Goal: Check status

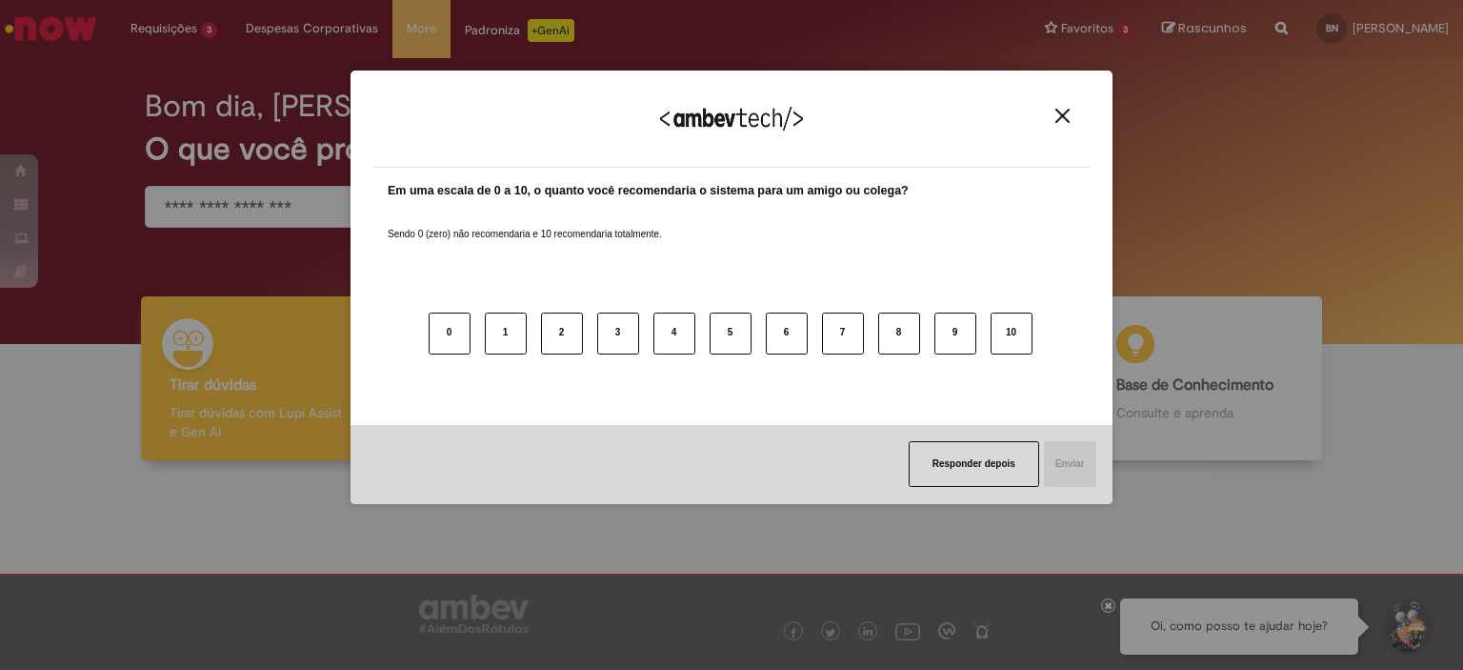
click at [1052, 131] on div "Agradecemos seu feedback!" at bounding box center [731, 130] width 716 height 74
click at [1065, 121] on img "Close" at bounding box center [1063, 116] width 14 height 14
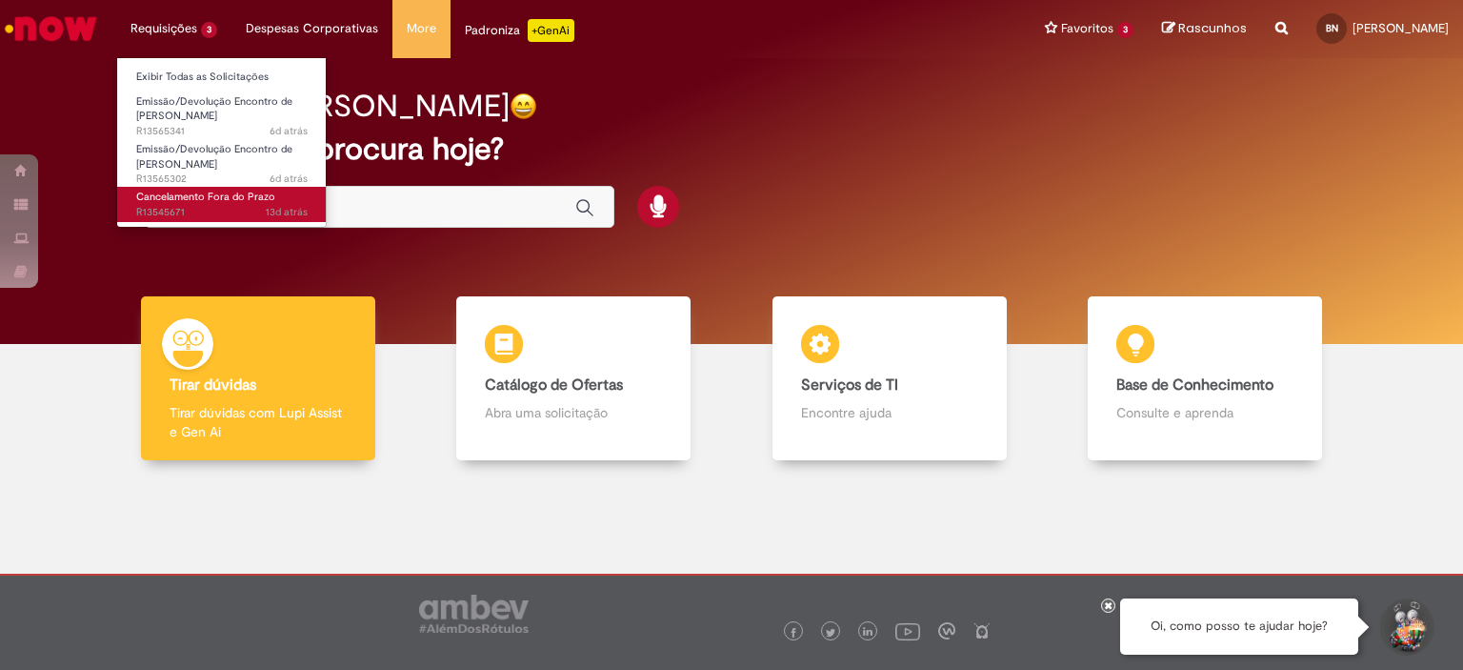
click at [187, 208] on span "13d atrás 13 dias atrás R13545671" at bounding box center [221, 212] width 171 height 15
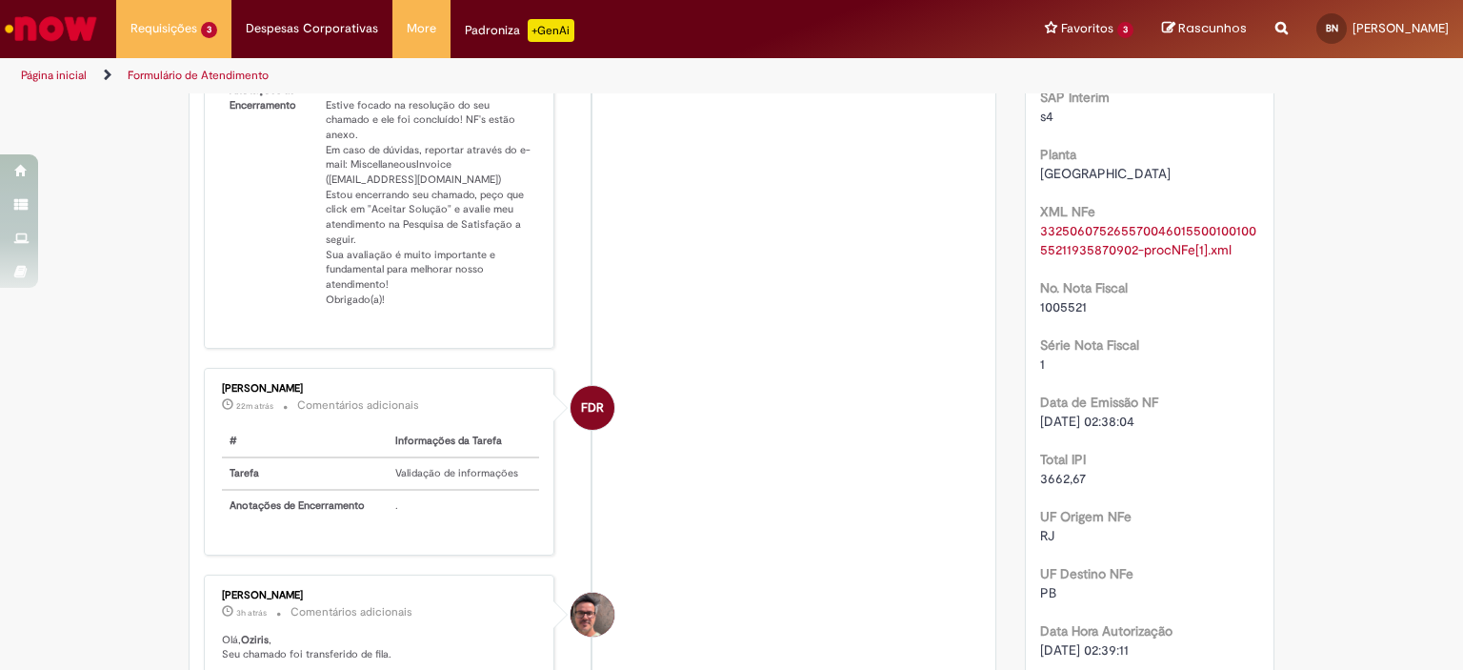
scroll to position [762, 0]
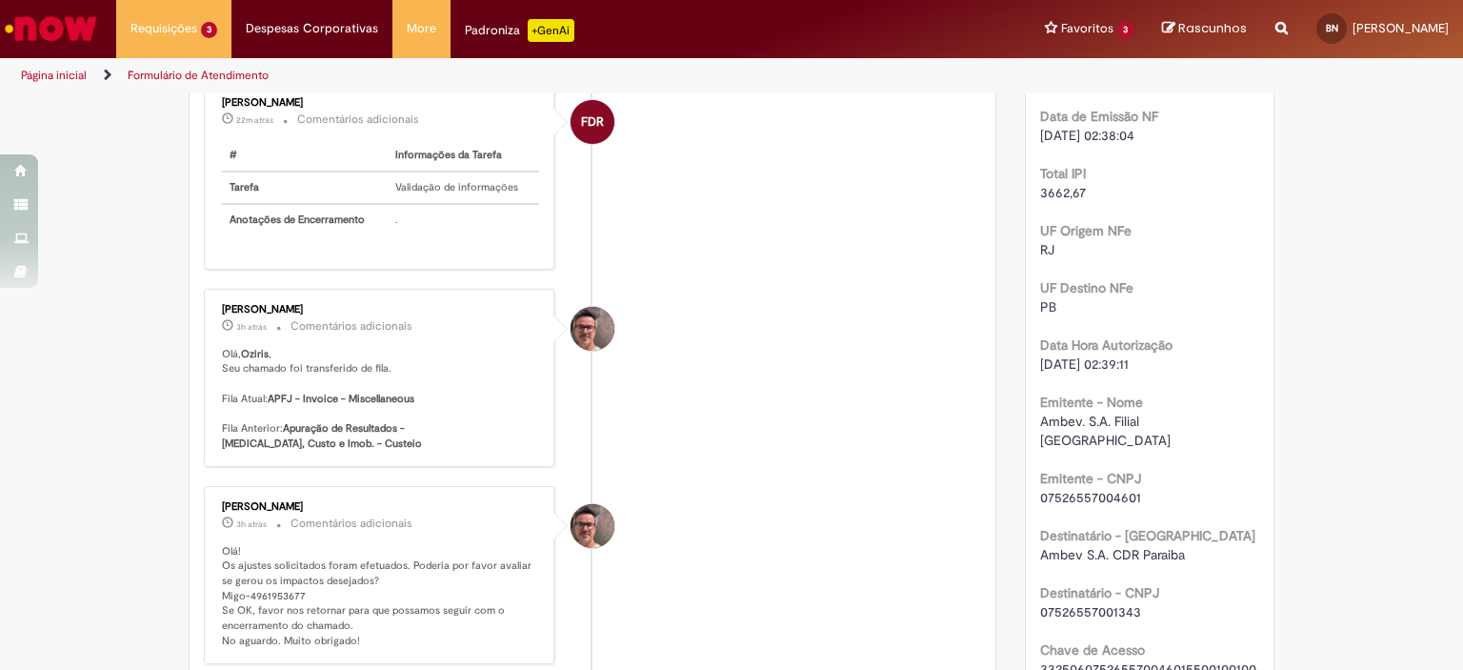
click at [265, 571] on p "Olá! Os ajustes solicitados foram efetuados. Poderia por favor avaliar se gerou…" at bounding box center [380, 596] width 317 height 105
copy p "4961953677"
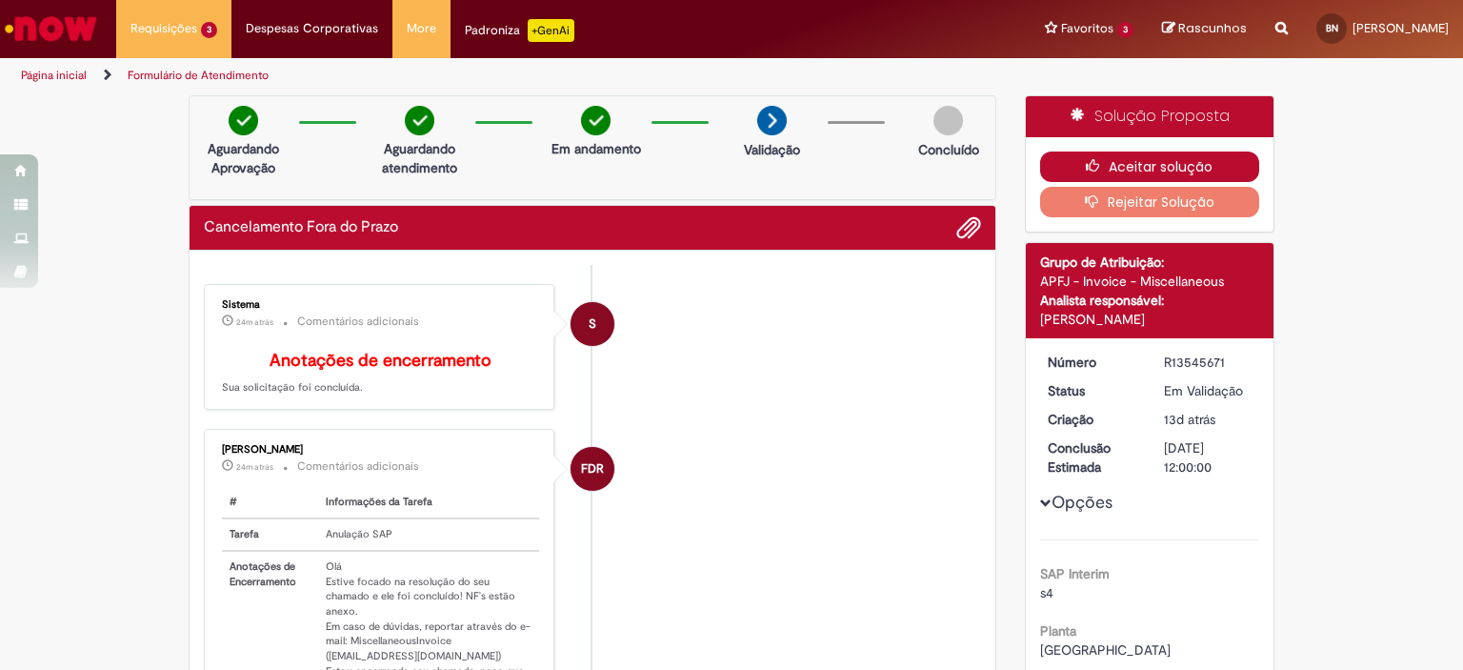
click at [1125, 167] on button "Aceitar solução" at bounding box center [1150, 166] width 220 height 30
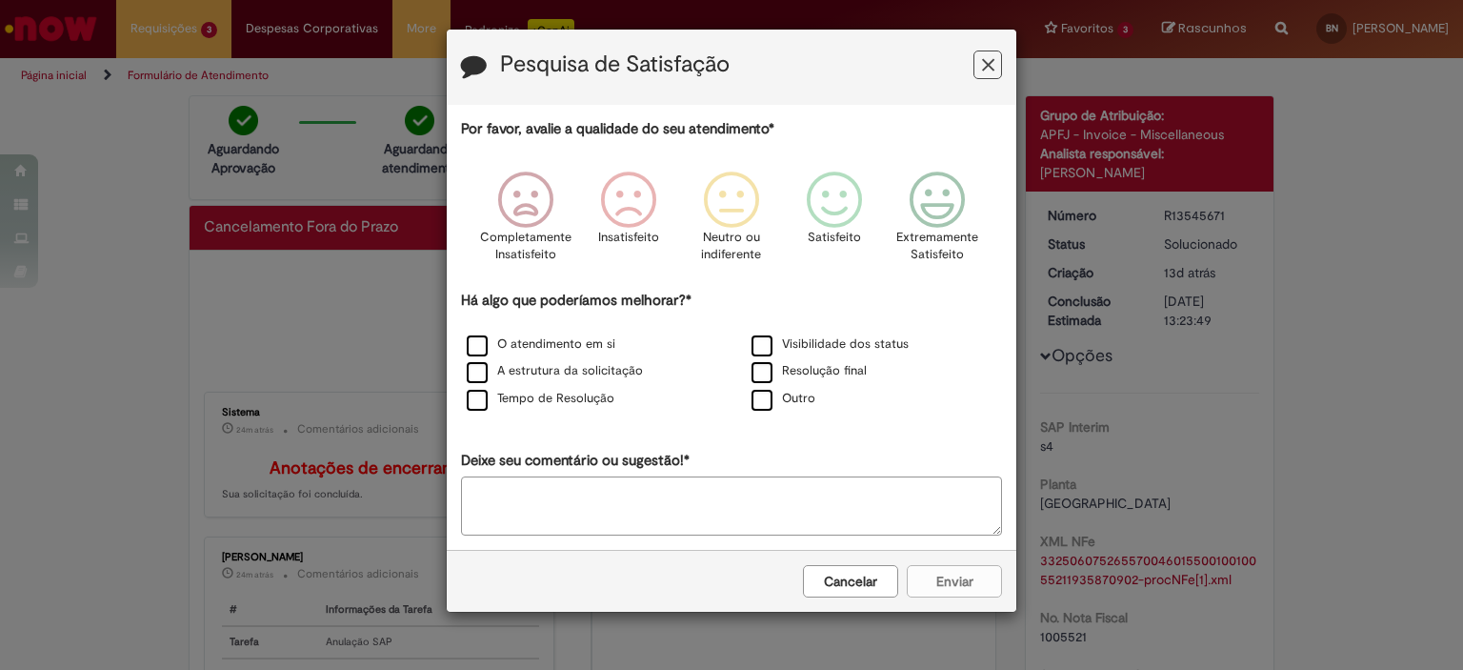
click at [868, 587] on button "Cancelar" at bounding box center [850, 581] width 95 height 32
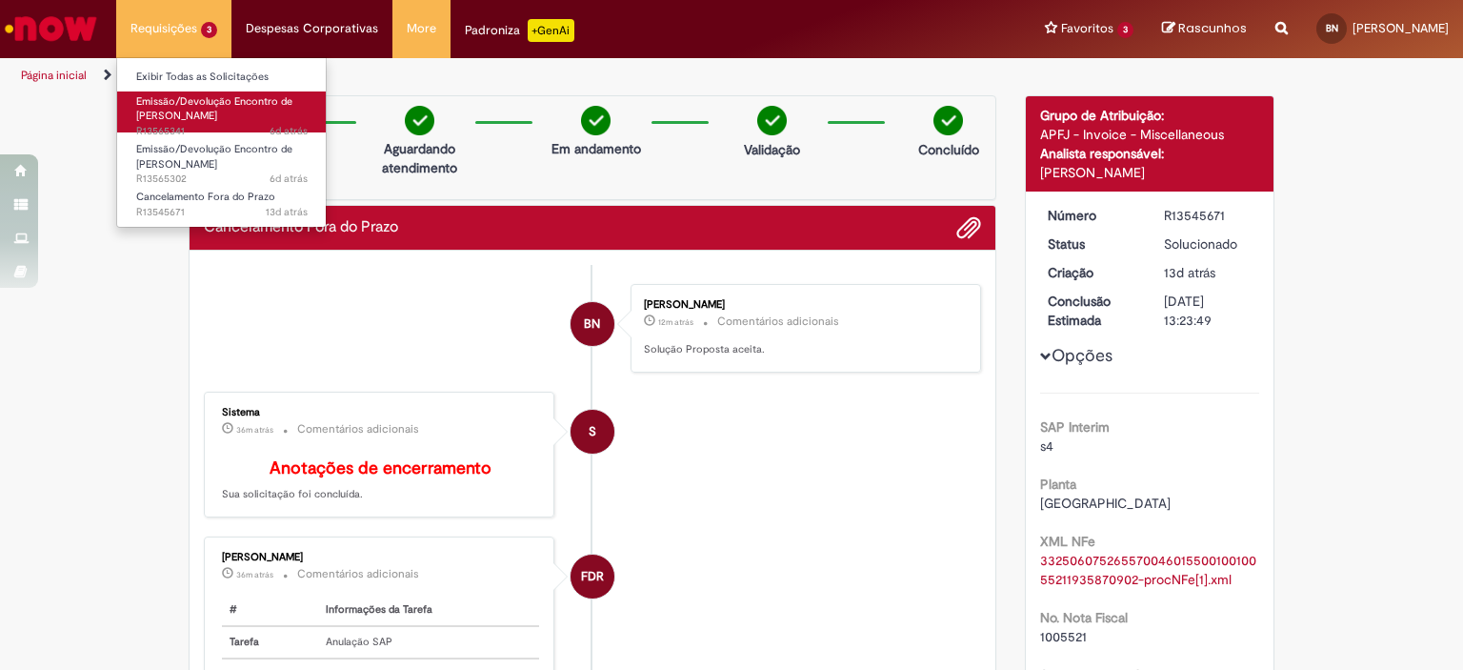
click at [187, 111] on span "Emissão/Devolução Encontro de [PERSON_NAME]" at bounding box center [214, 109] width 156 height 30
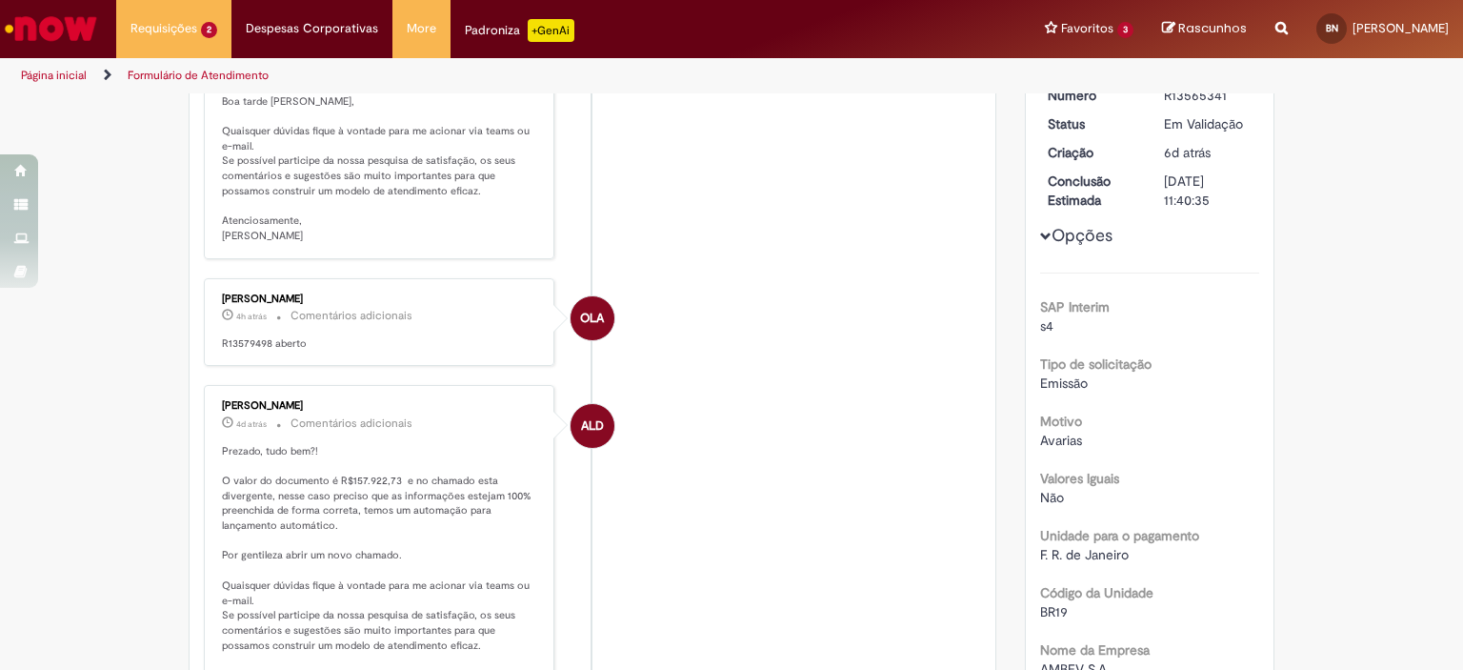
scroll to position [191, 0]
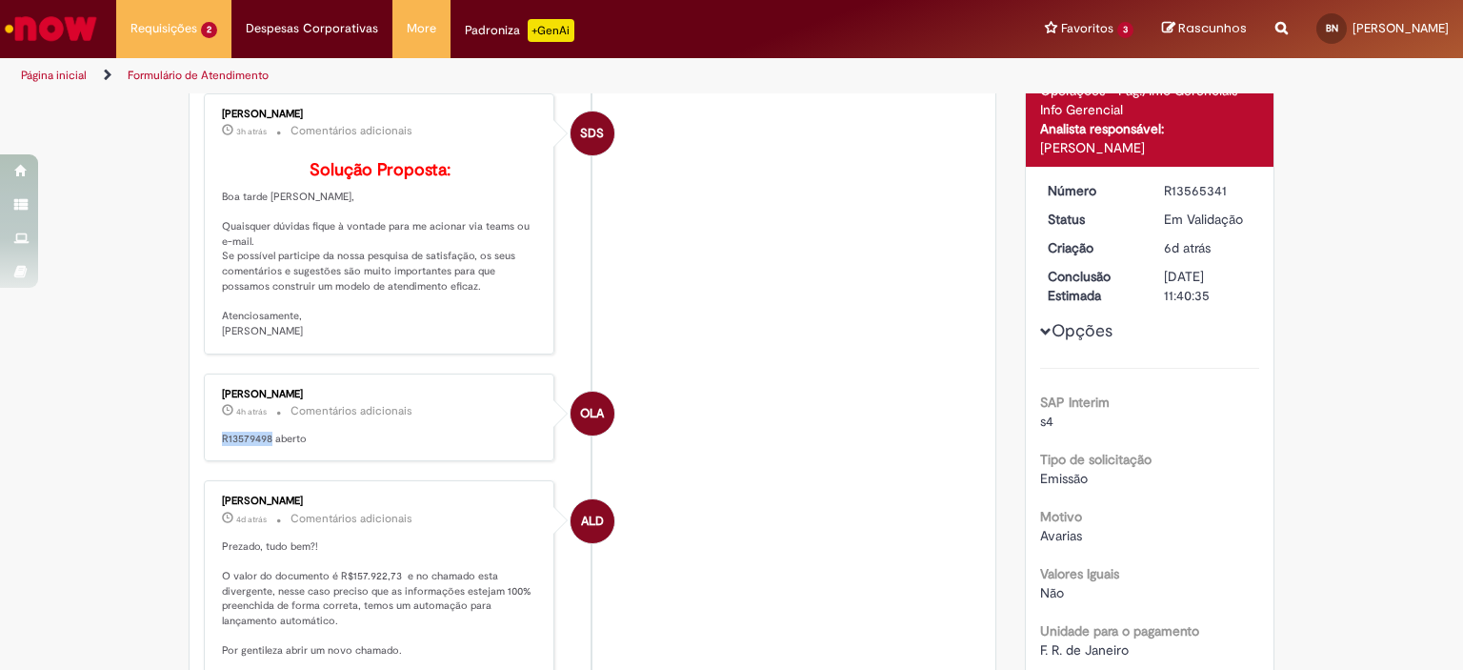
drag, startPoint x: 263, startPoint y: 462, endPoint x: 208, endPoint y: 466, distance: 55.4
click at [210, 456] on div "Oziris Lima Alves da Silva 4h atrás 4 horas atrás Comentários adicionais R13579…" at bounding box center [379, 417] width 339 height 77
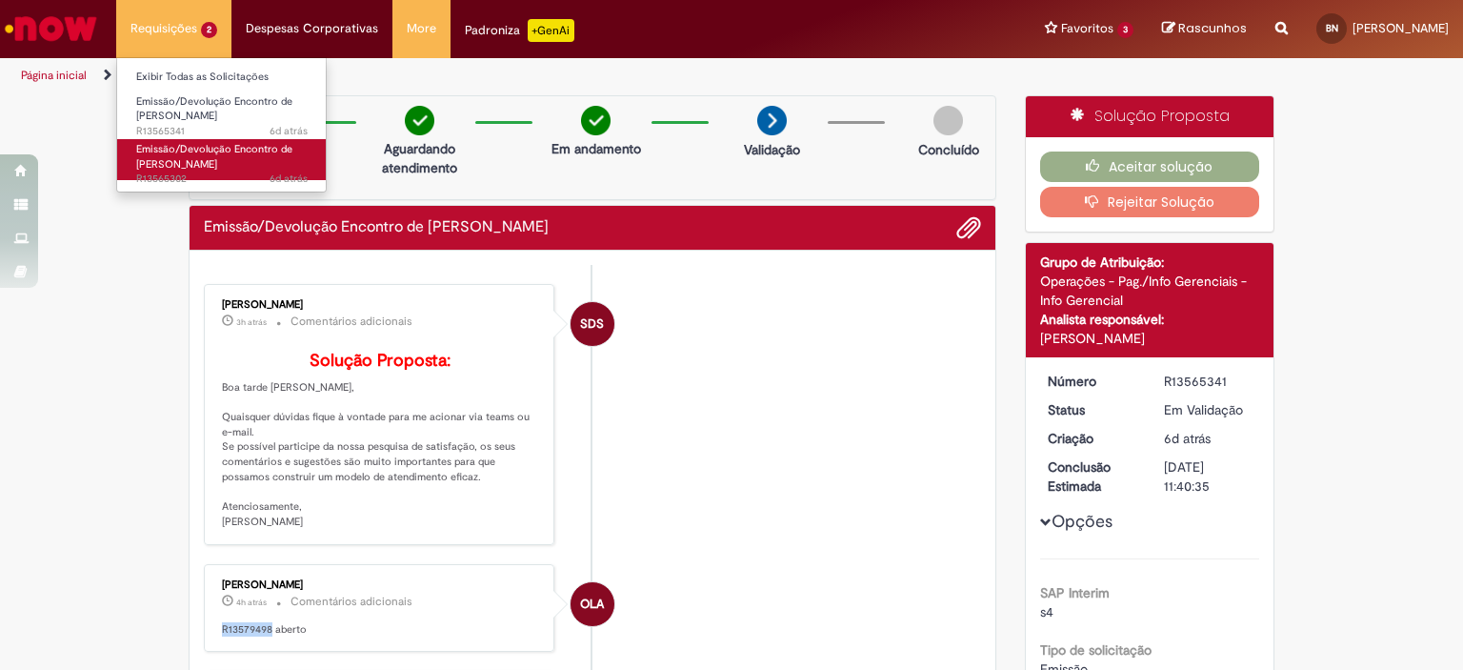
click at [179, 166] on span "Emissão/Devolução Encontro de [PERSON_NAME]" at bounding box center [214, 157] width 156 height 30
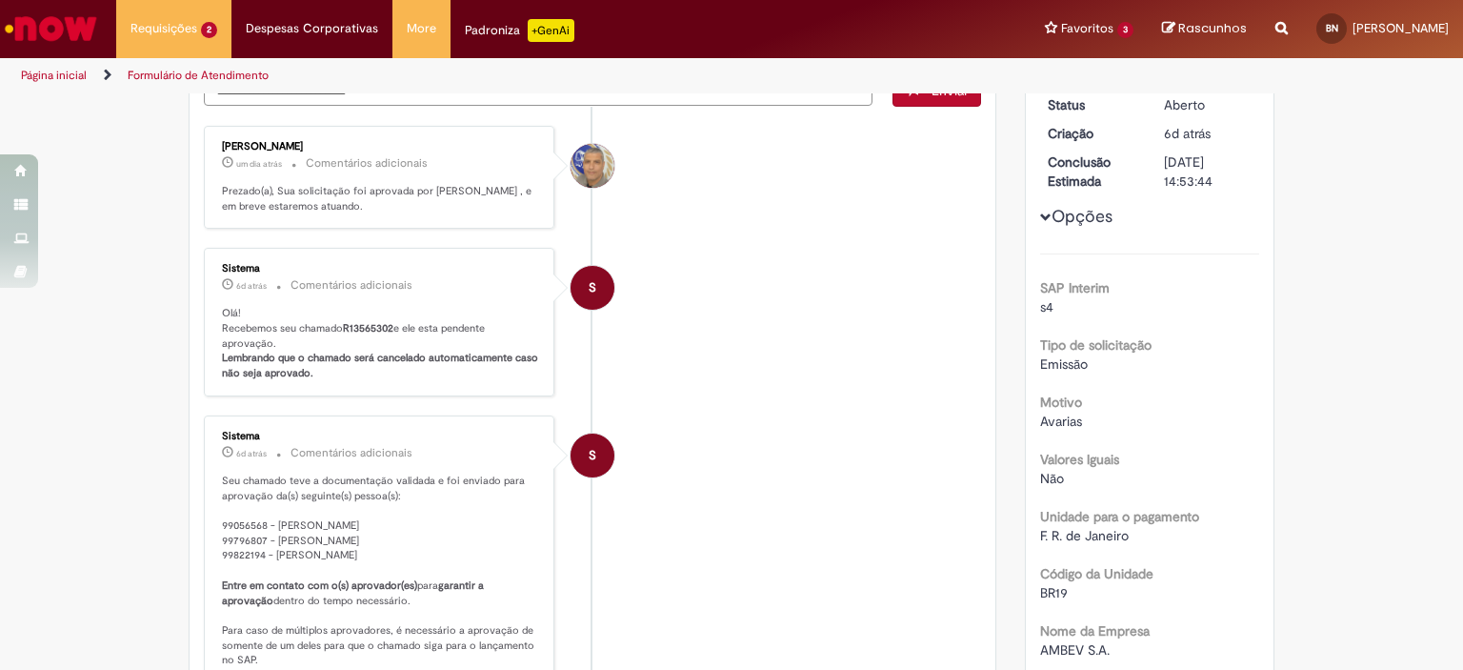
scroll to position [95, 0]
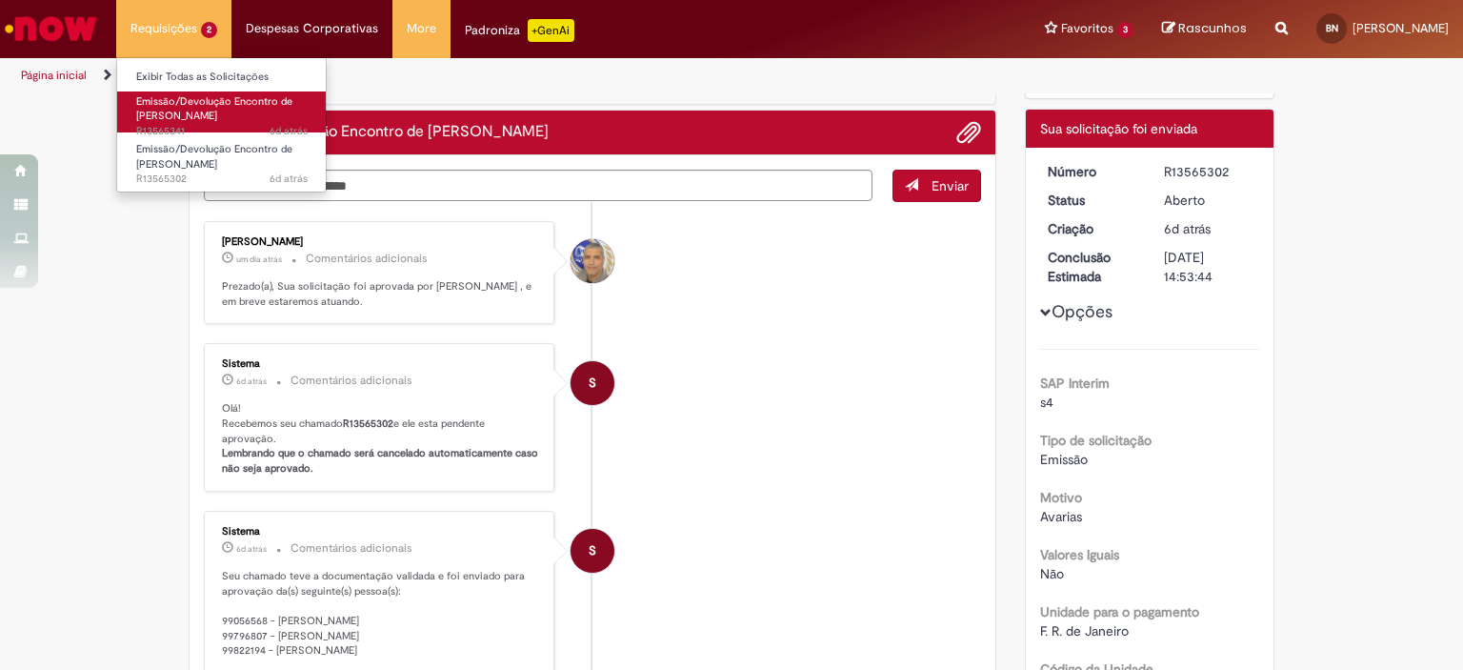
click at [169, 116] on span "Emissão/Devolução Encontro de [PERSON_NAME]" at bounding box center [214, 109] width 156 height 30
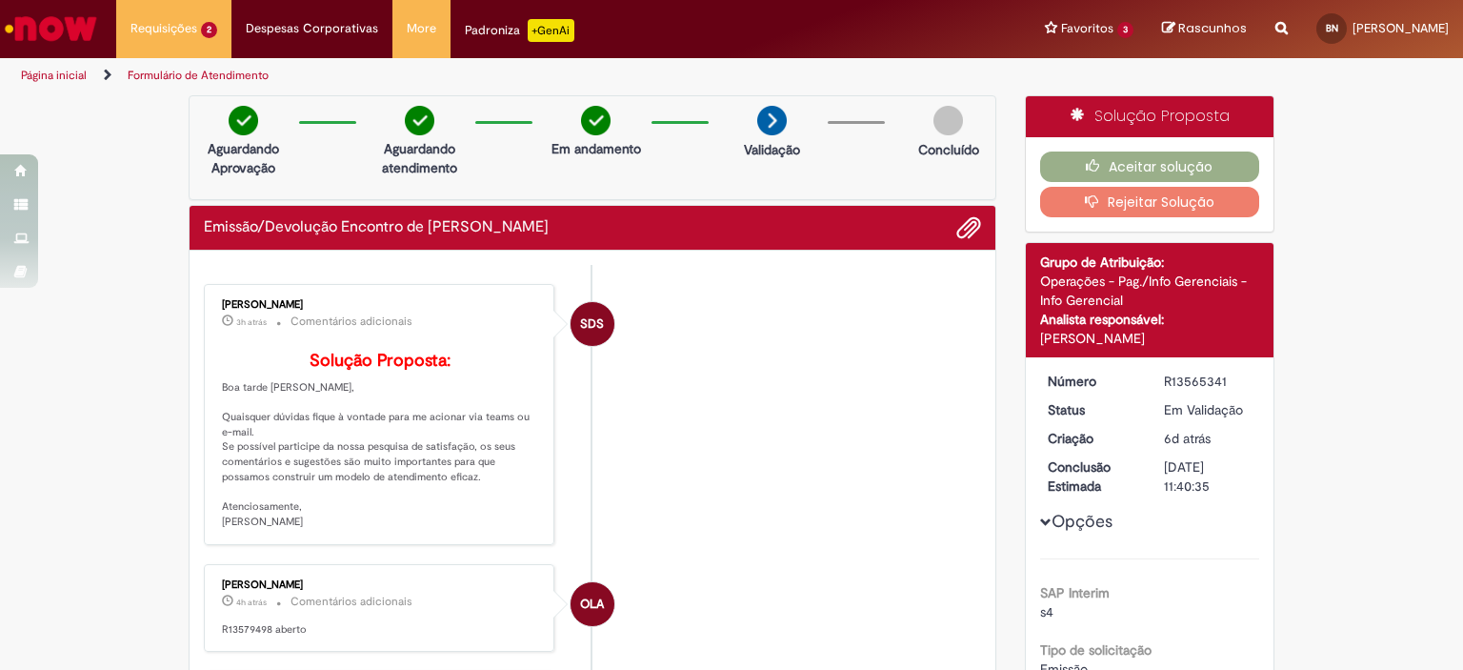
scroll to position [191, 0]
